Goal: Browse casually

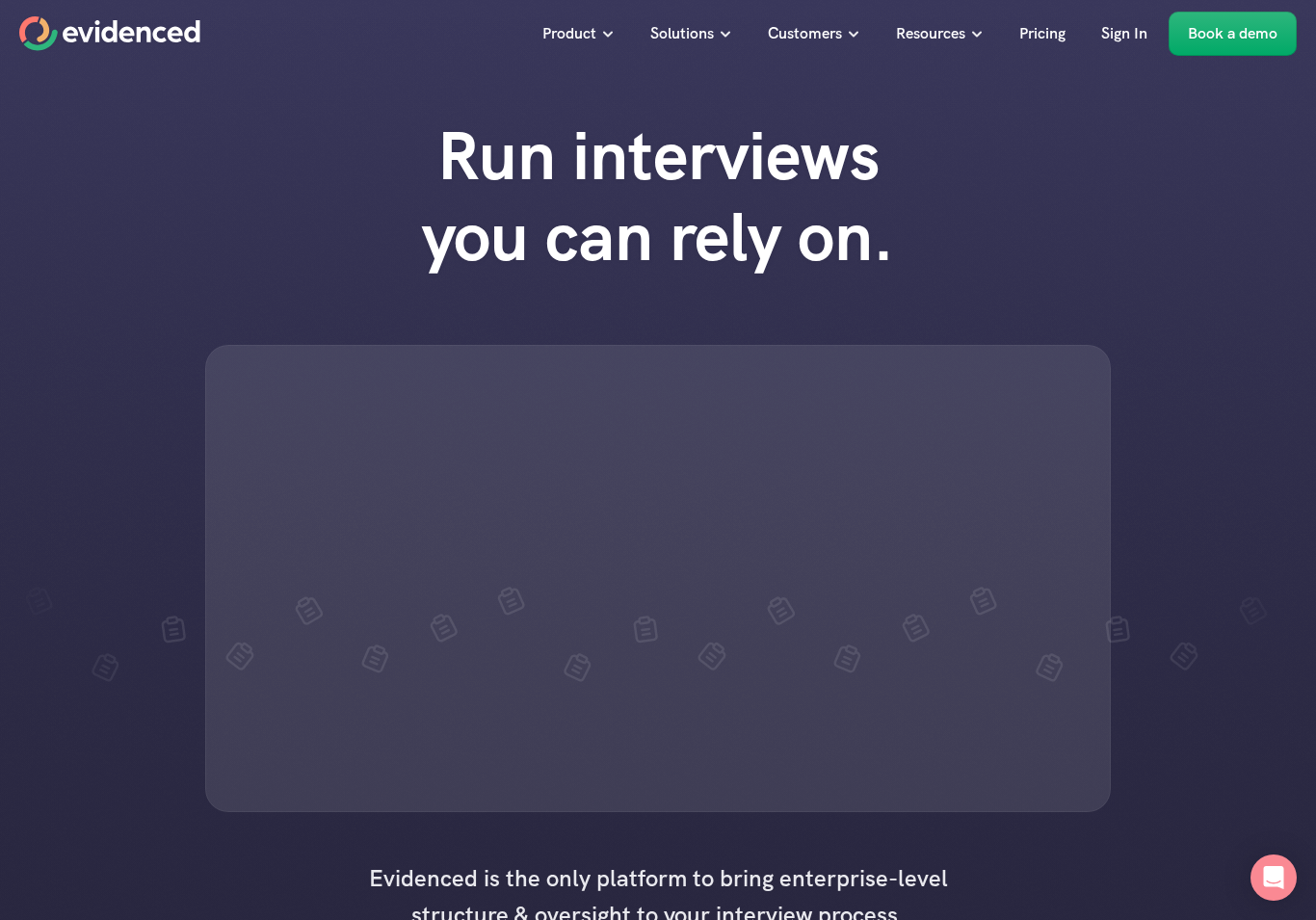
click at [15, 598] on div "Run interviews you can rely on." at bounding box center [658, 463] width 1316 height 735
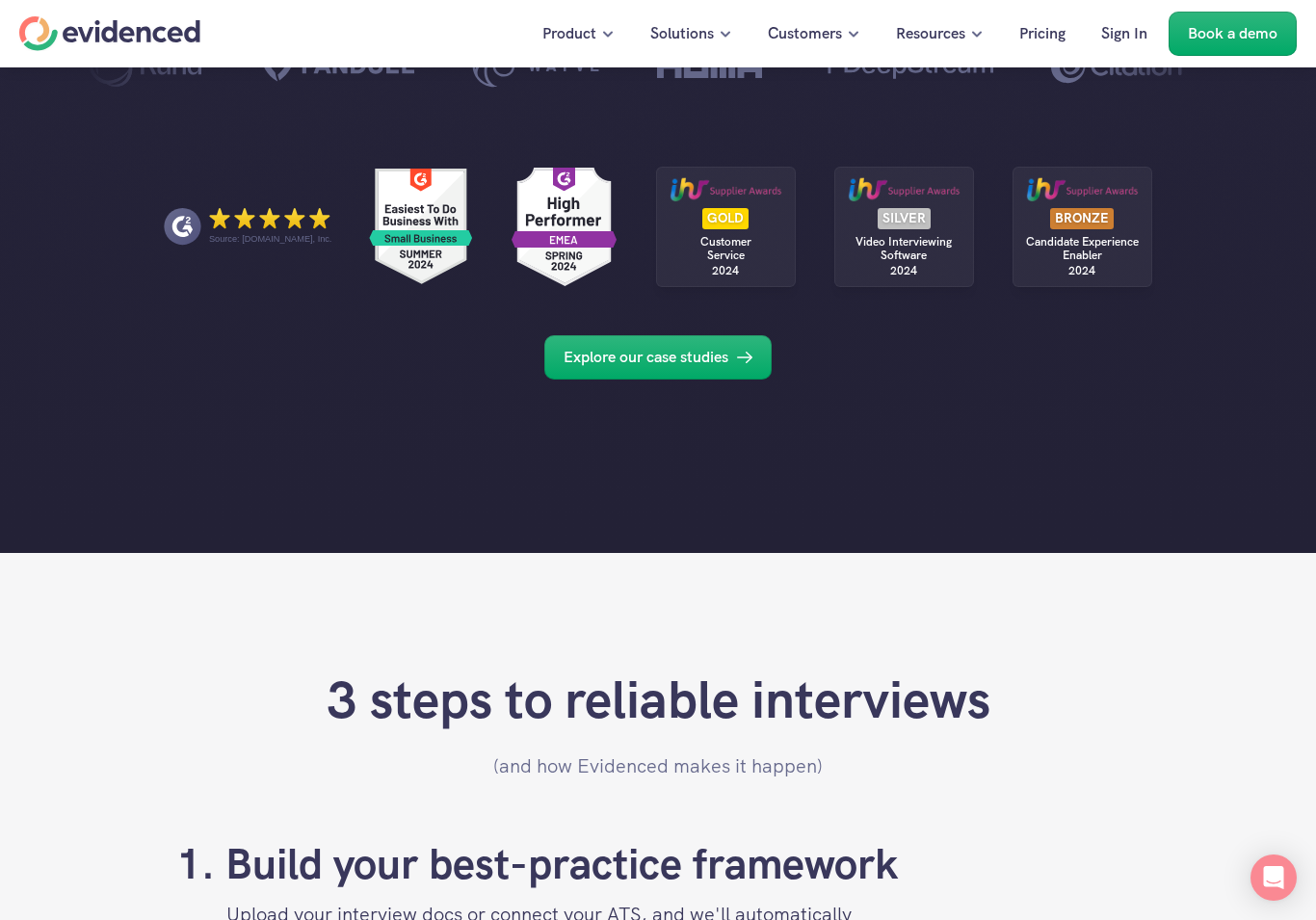
scroll to position [1271, 0]
